Goal: Task Accomplishment & Management: Complete application form

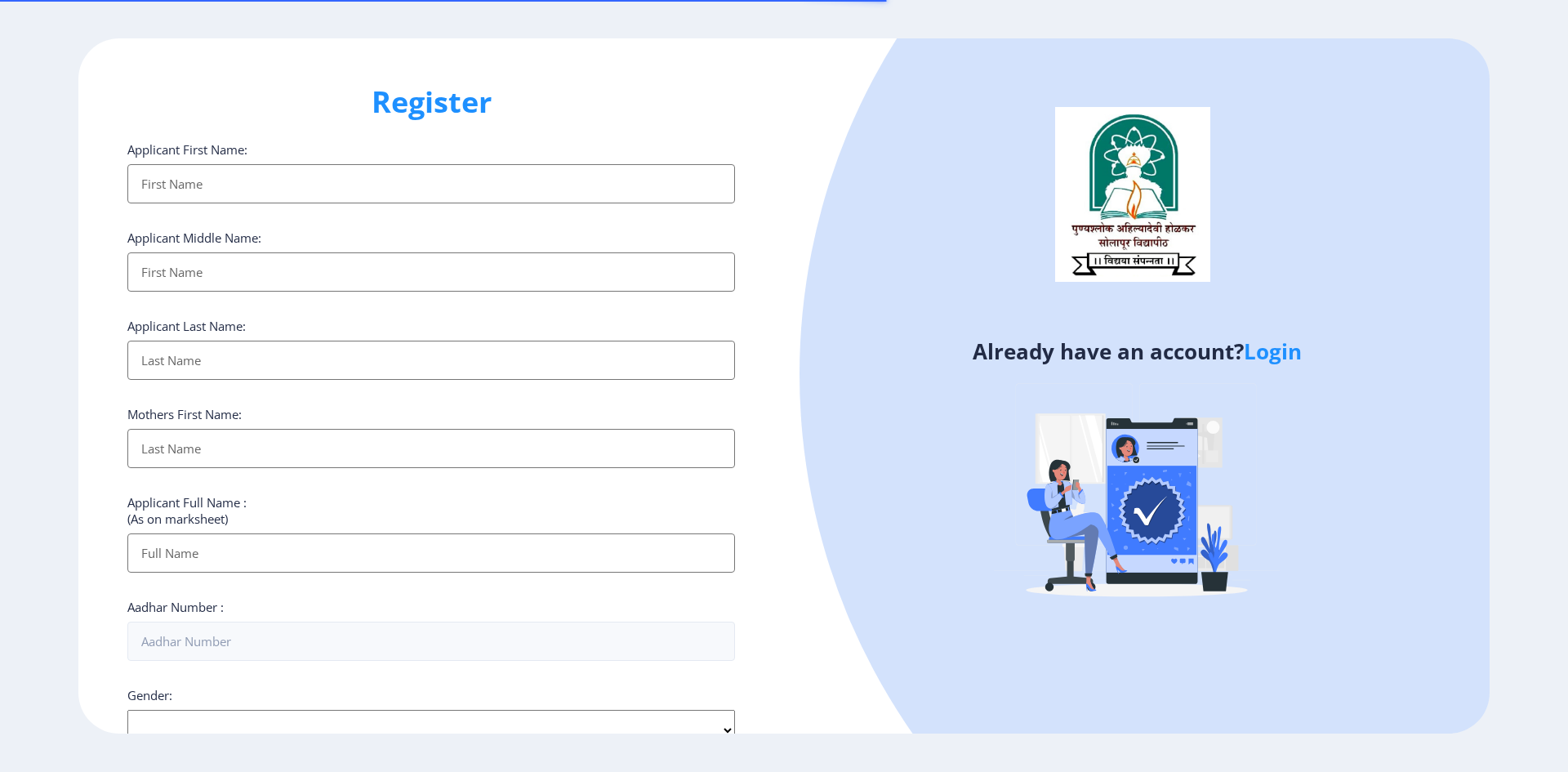
select select
click at [1282, 355] on link "Login" at bounding box center [1272, 351] width 58 height 29
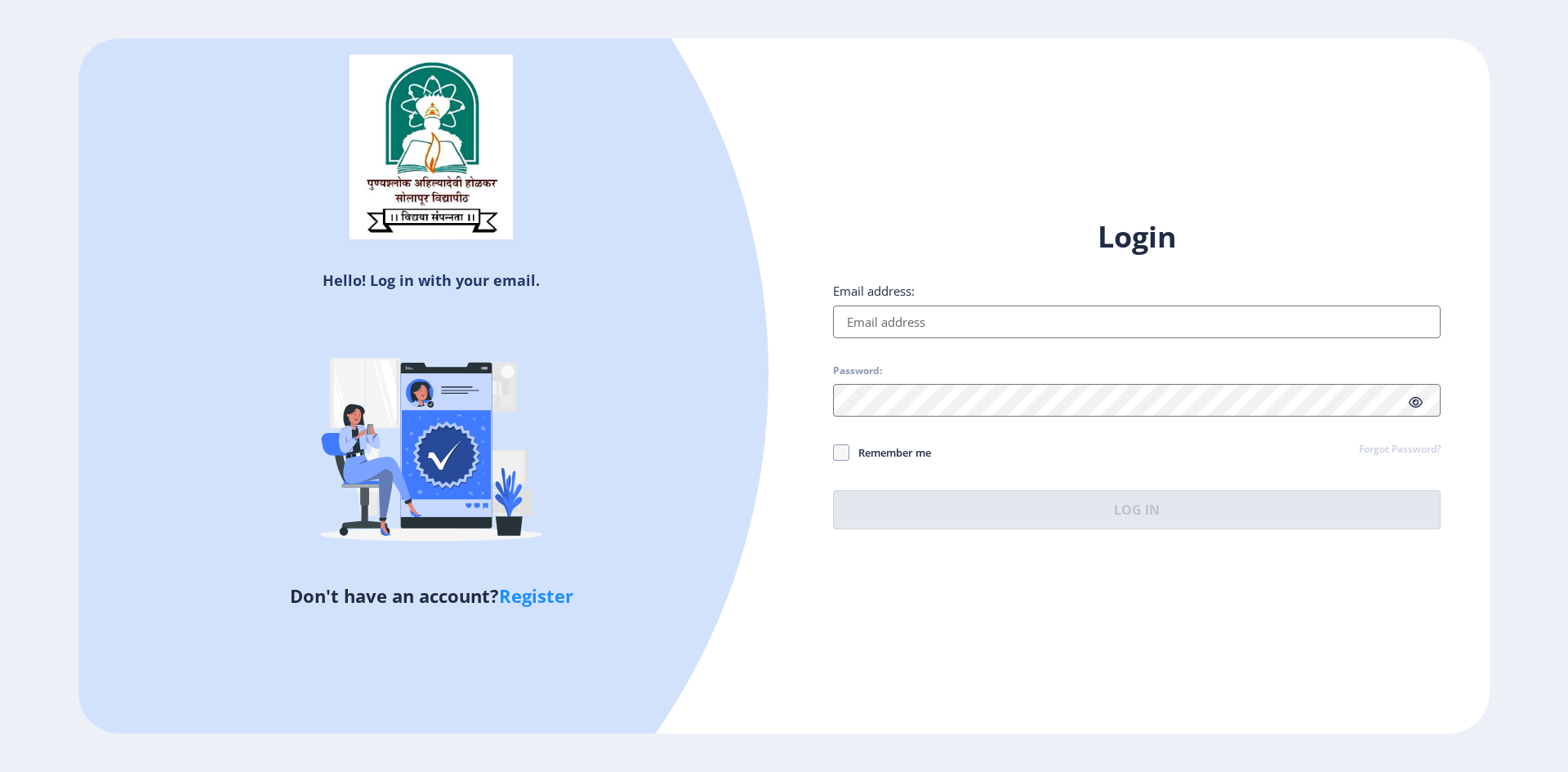
click at [1020, 325] on input "Email address:" at bounding box center [1137, 322] width 608 height 33
type input "[EMAIL_ADDRESS][DOMAIN_NAME]"
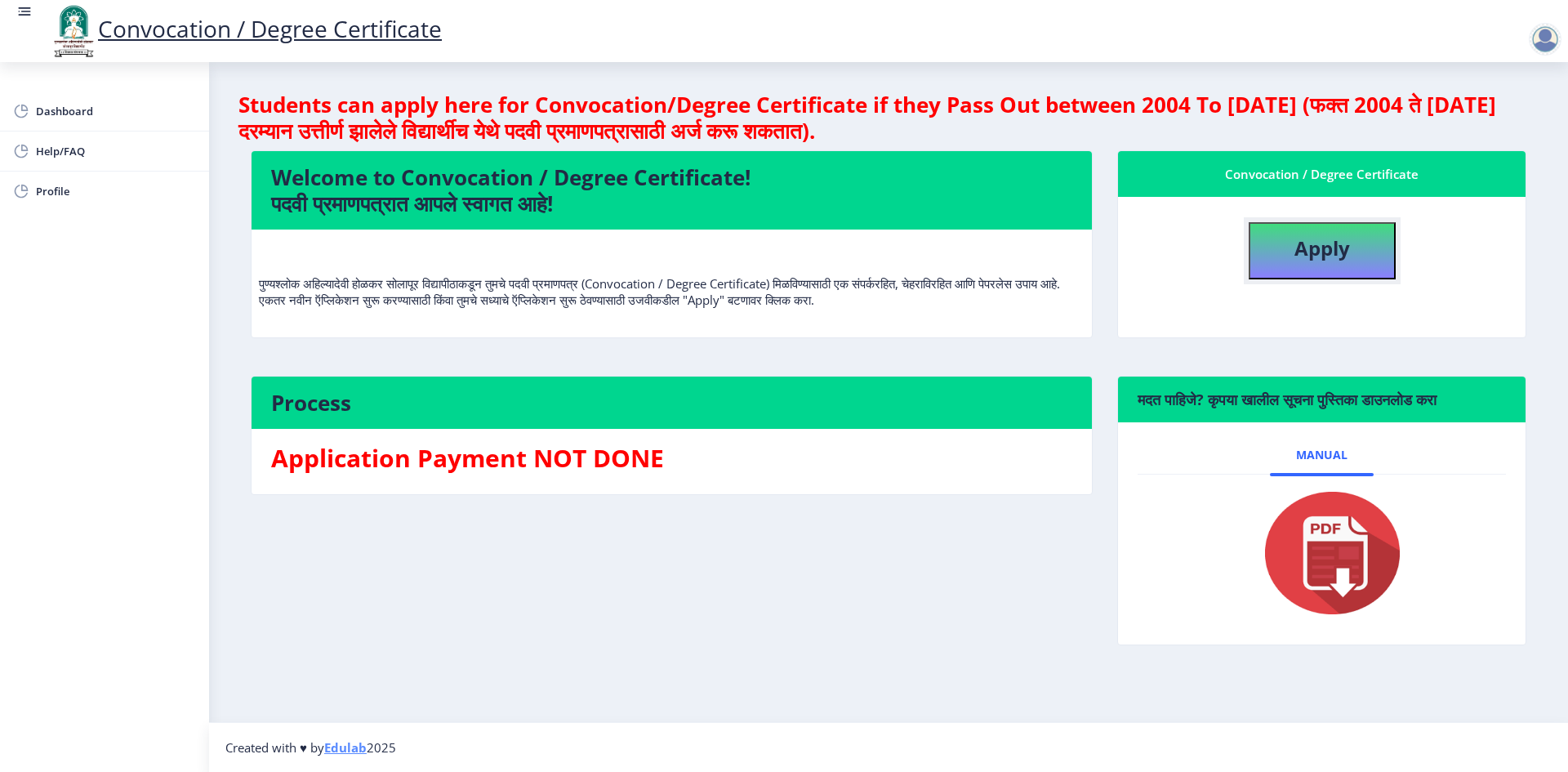
click at [1297, 243] on b "Apply" at bounding box center [1323, 248] width 55 height 27
select select
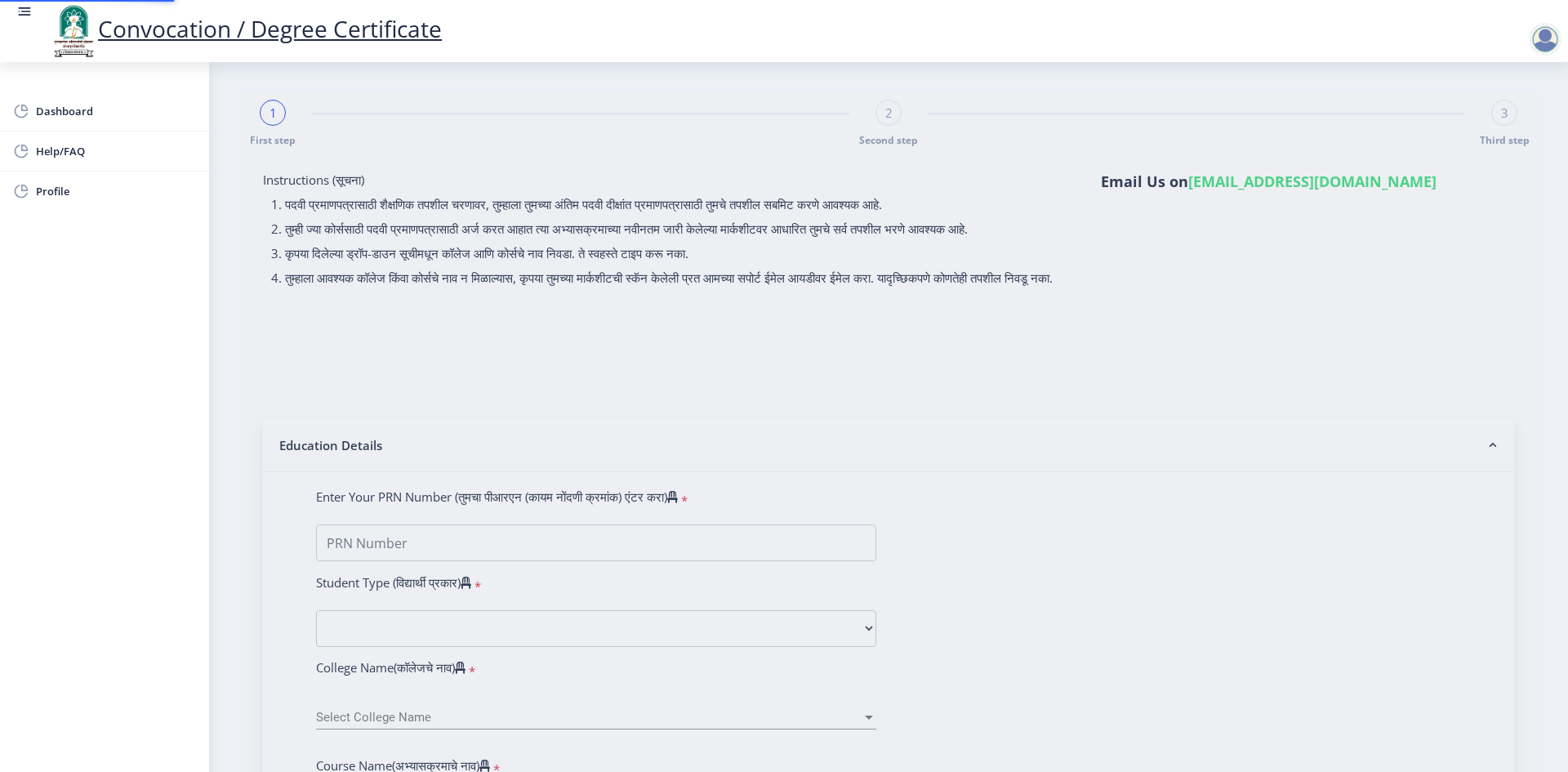
type input "2015032500030932"
select select "Regular"
select select "2023"
select select "May"
select select "Grade A"
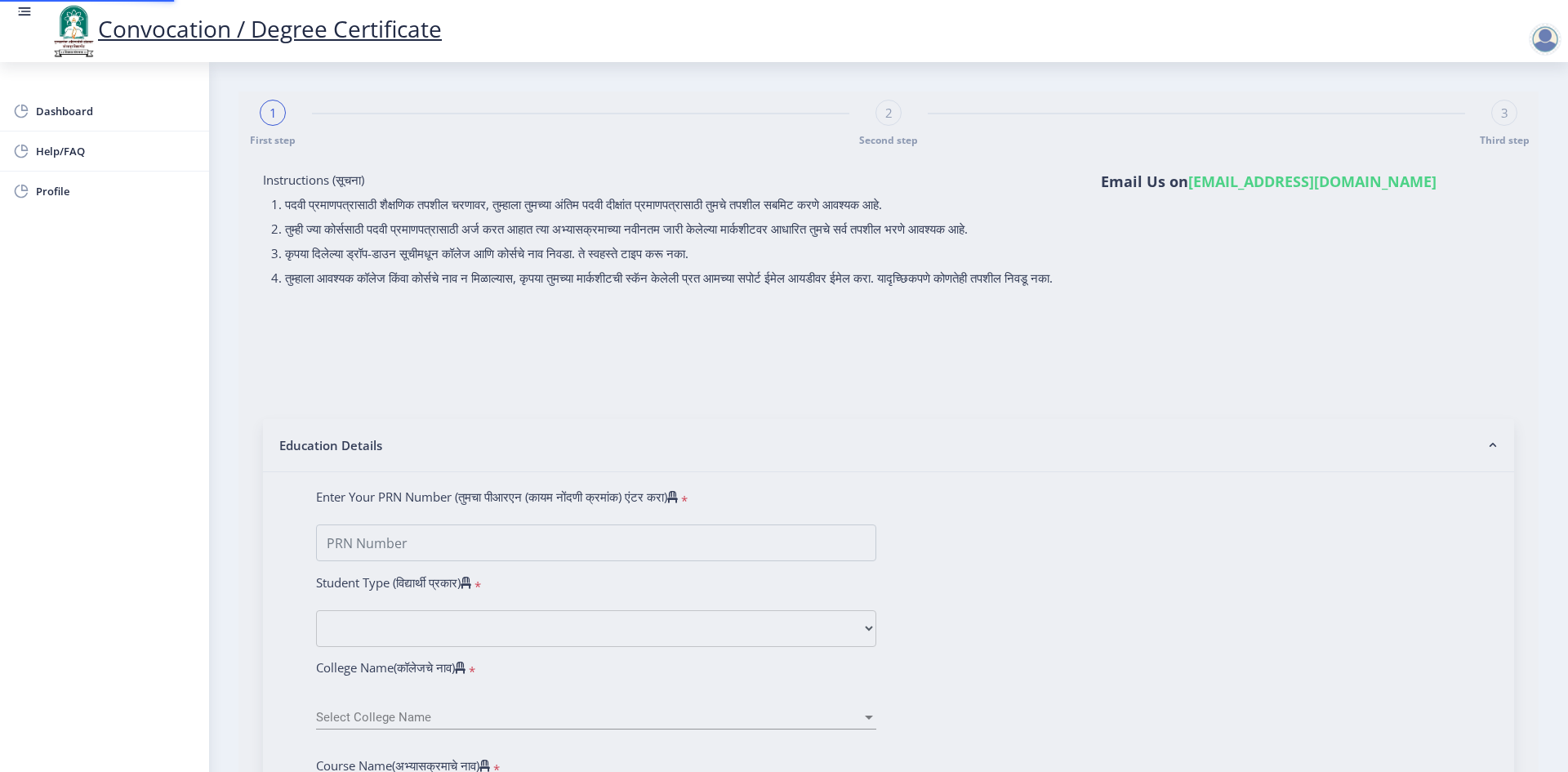
type input "503093"
type input "[PERSON_NAME]"
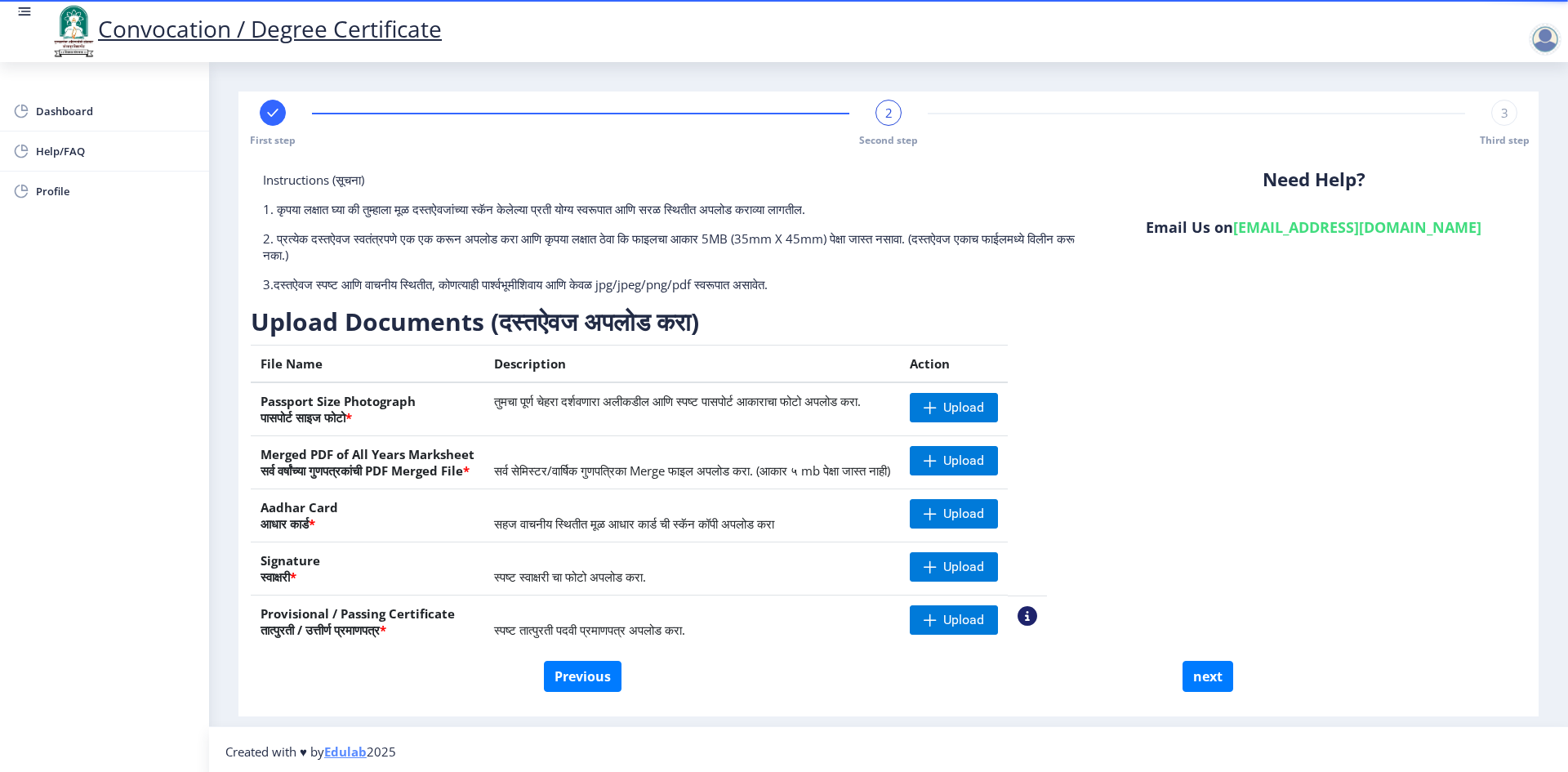
scroll to position [4, 0]
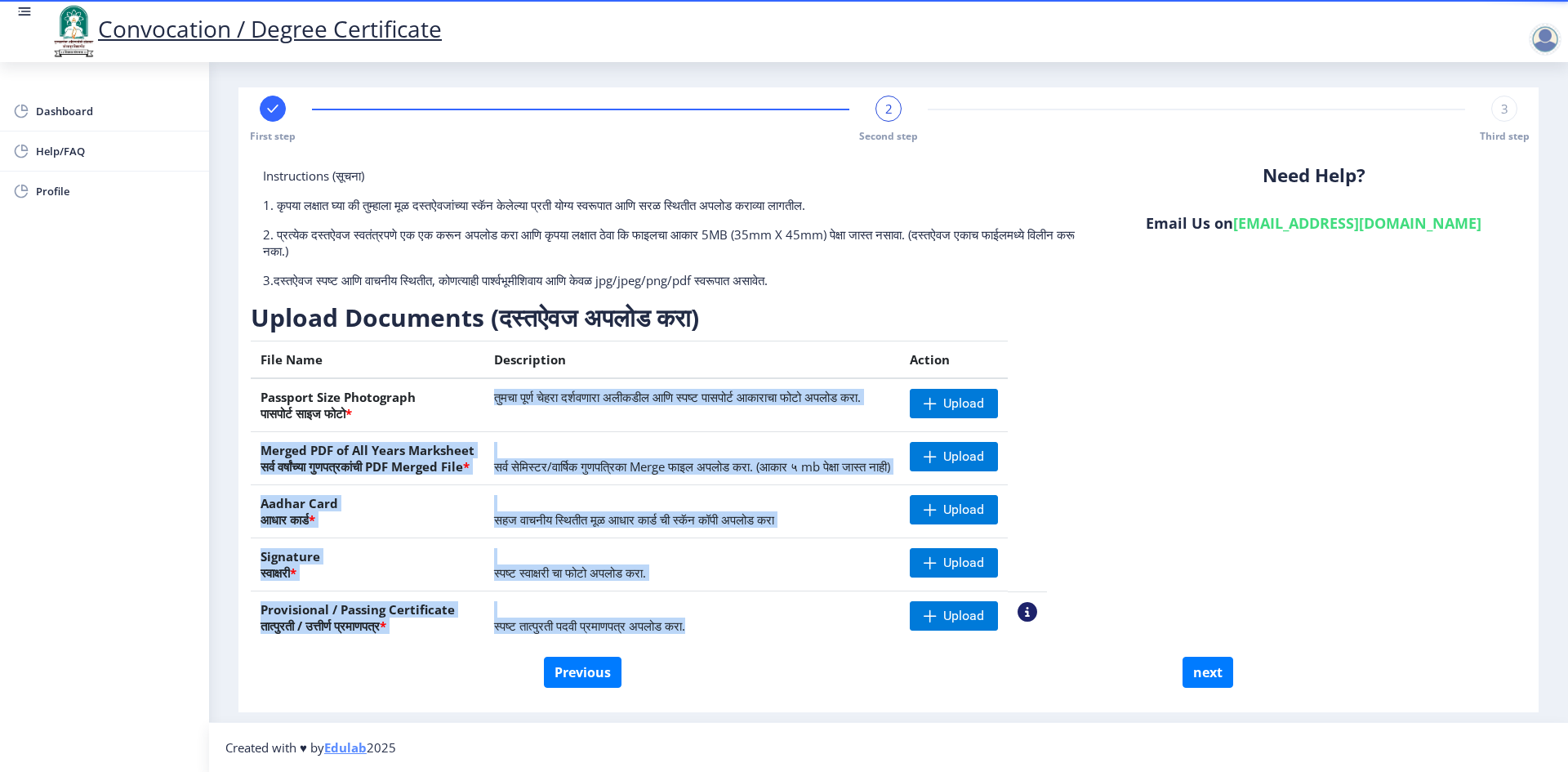
drag, startPoint x: 502, startPoint y: 406, endPoint x: 836, endPoint y: 608, distance: 390.3
click at [855, 631] on tbody "Passport Size Photograph पासपोर्ट साइज फोटो * तुमचा पूर्ण चेहरा दर्शवणारा अलीकड…" at bounding box center [649, 511] width 796 height 265
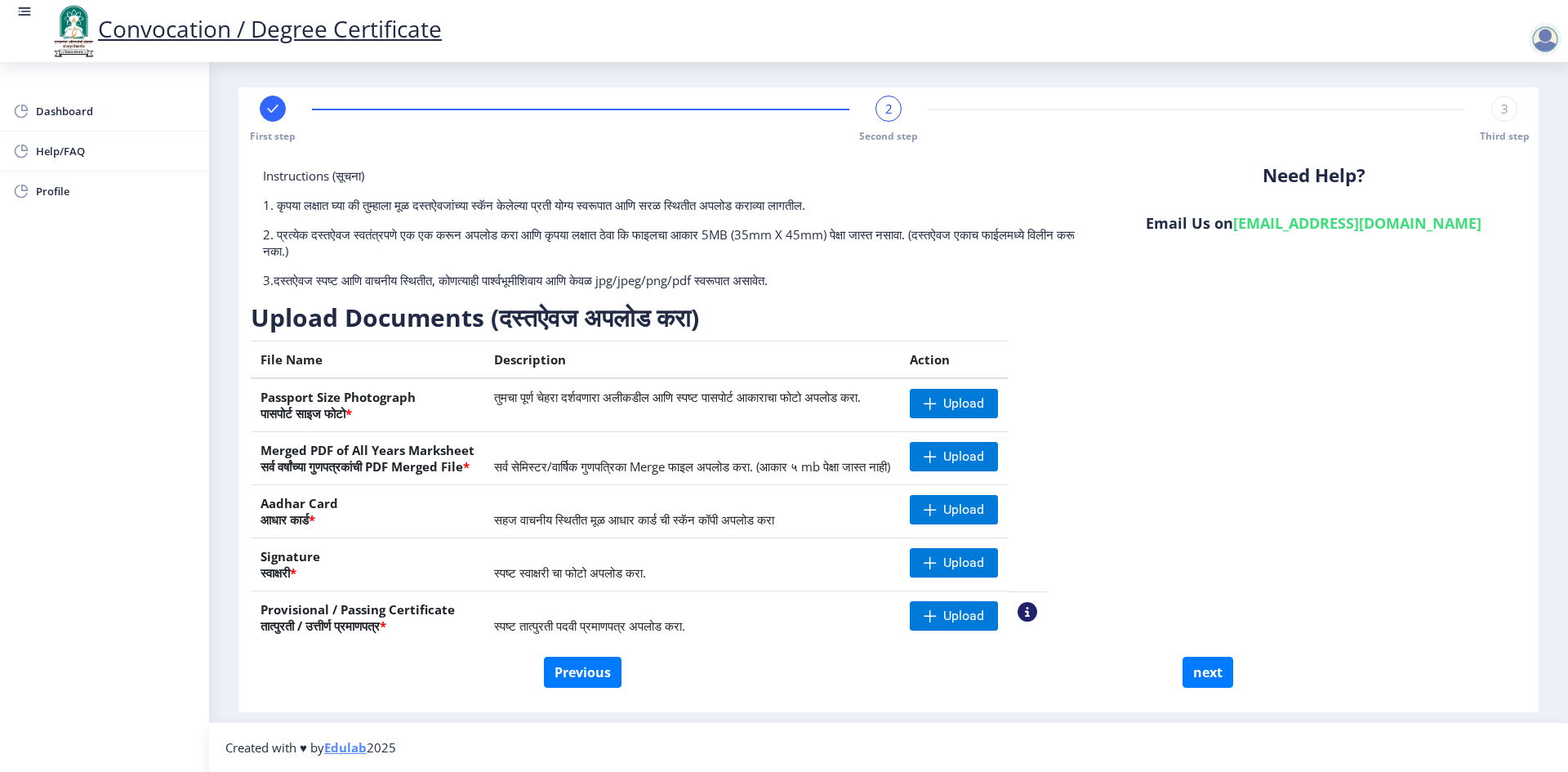
click at [1225, 546] on div "Instructions (सूचना) 1. कृपया लक्षात घ्या की तुम्हाला मूळ दस्तऐवजांच्या स्कॅन क…" at bounding box center [889, 412] width 1276 height 490
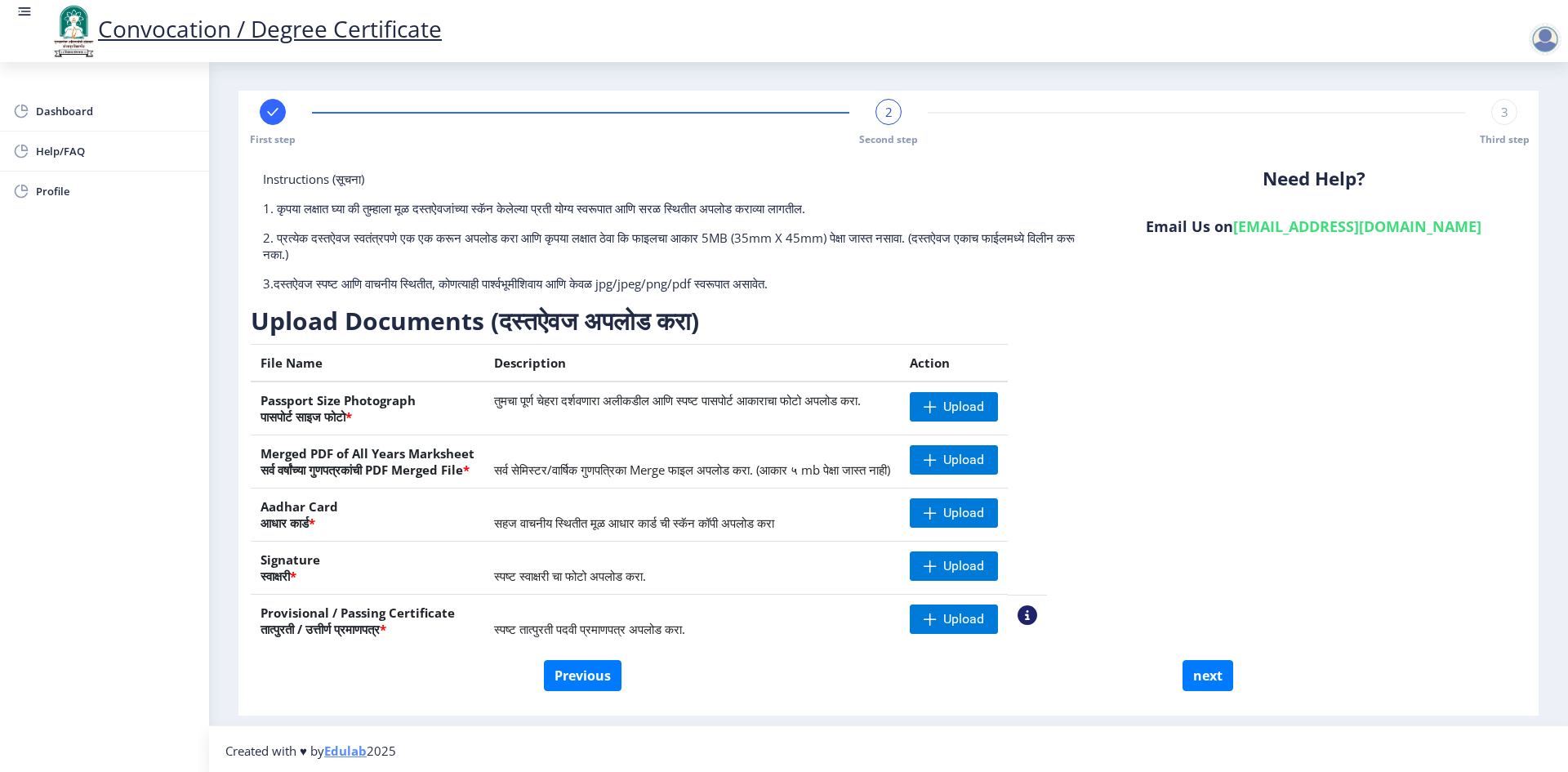
scroll to position [0, 0]
